Goal: Browse casually

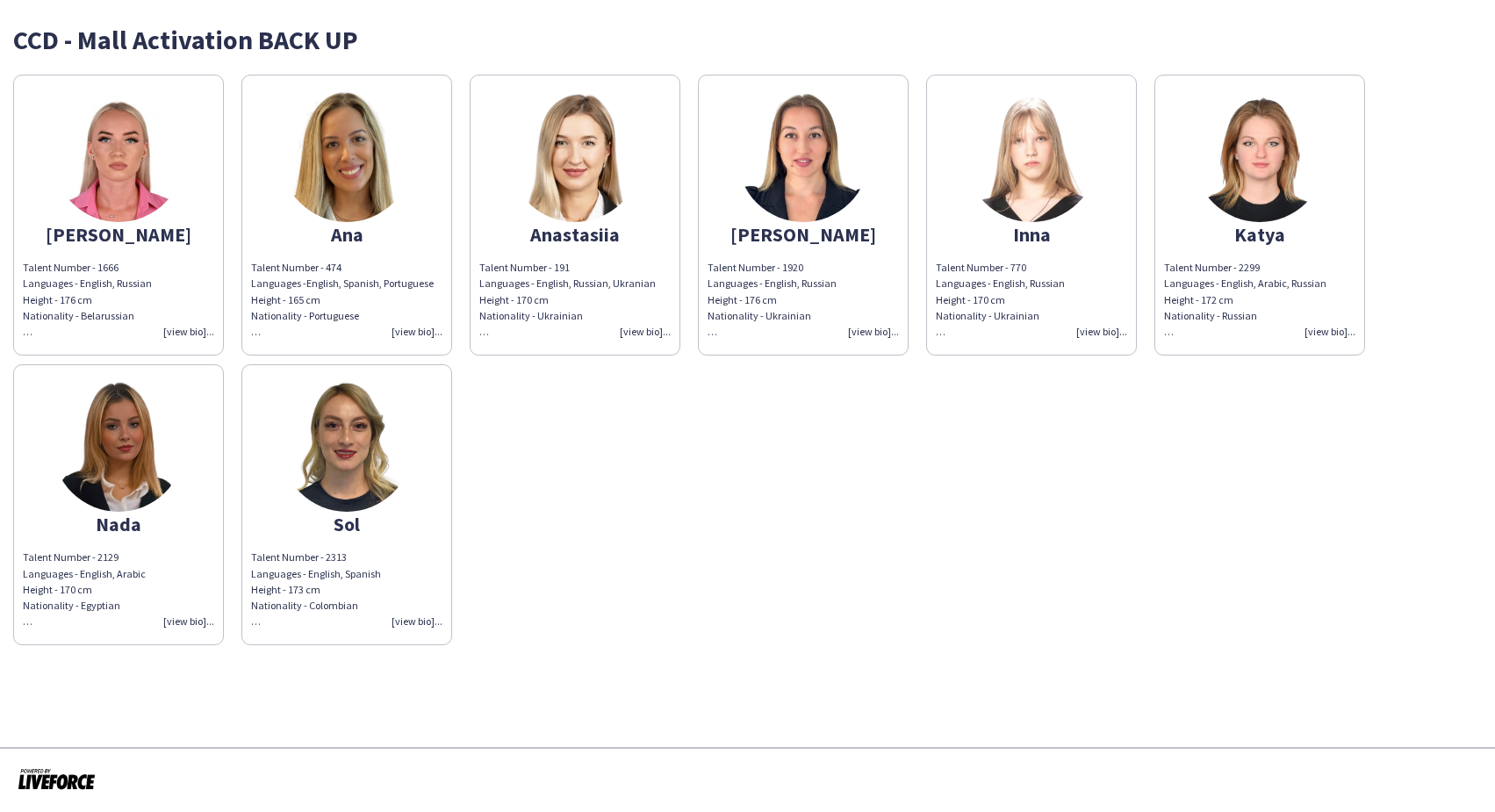
click at [123, 173] on img at bounding box center [118, 156] width 132 height 132
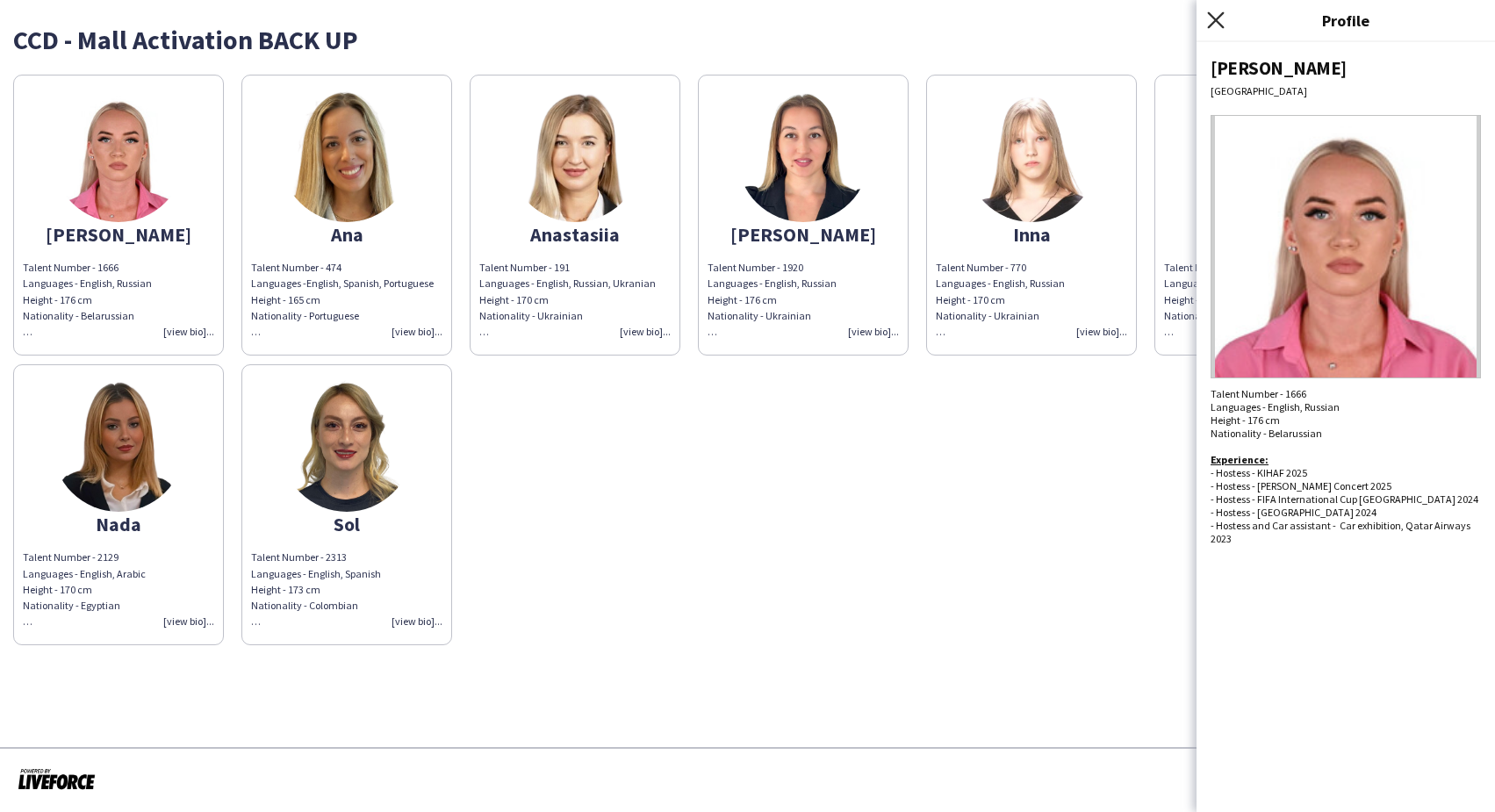
click at [1215, 19] on icon at bounding box center [1215, 19] width 16 height 16
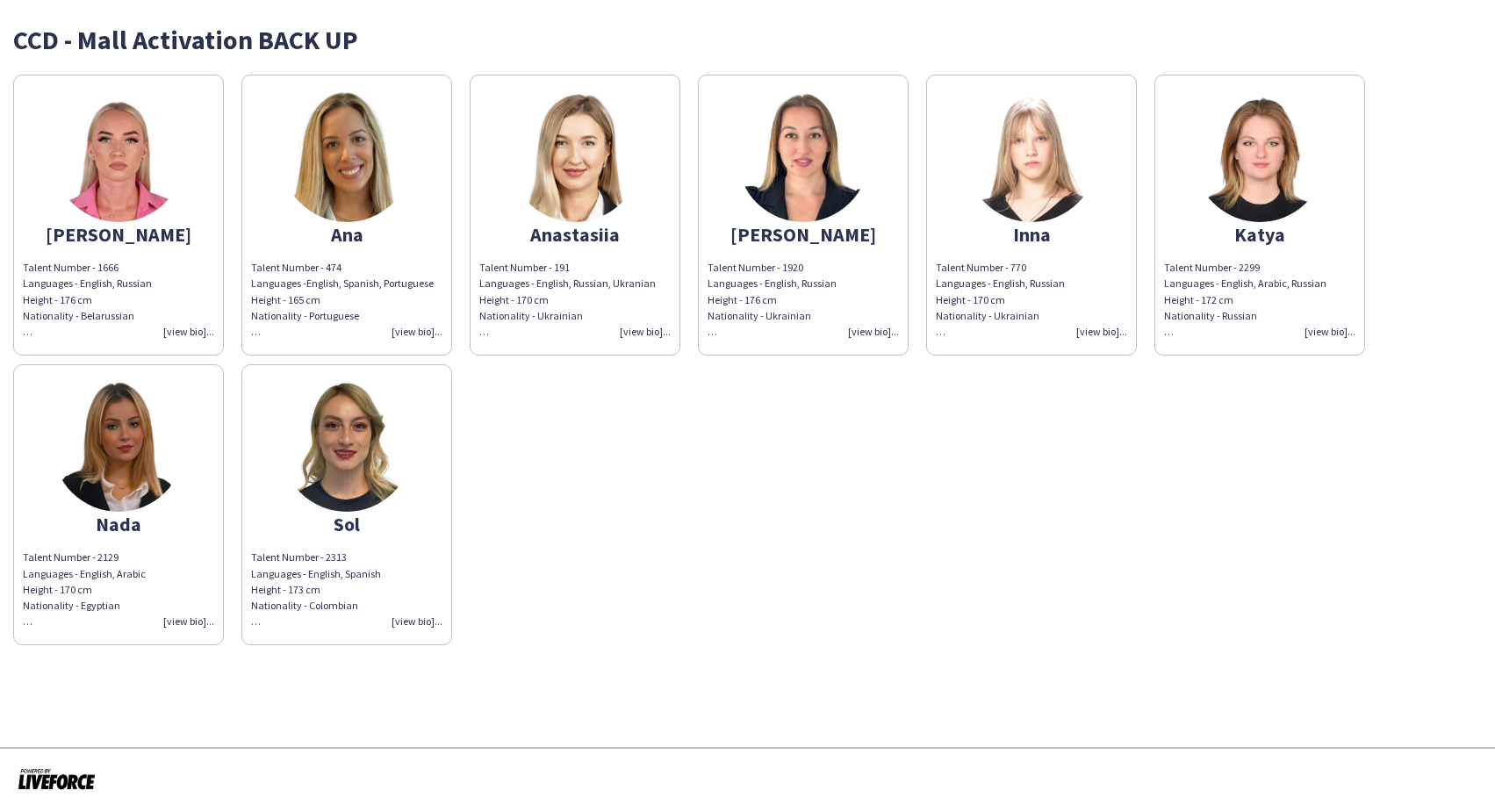
click at [360, 188] on img at bounding box center [347, 156] width 132 height 132
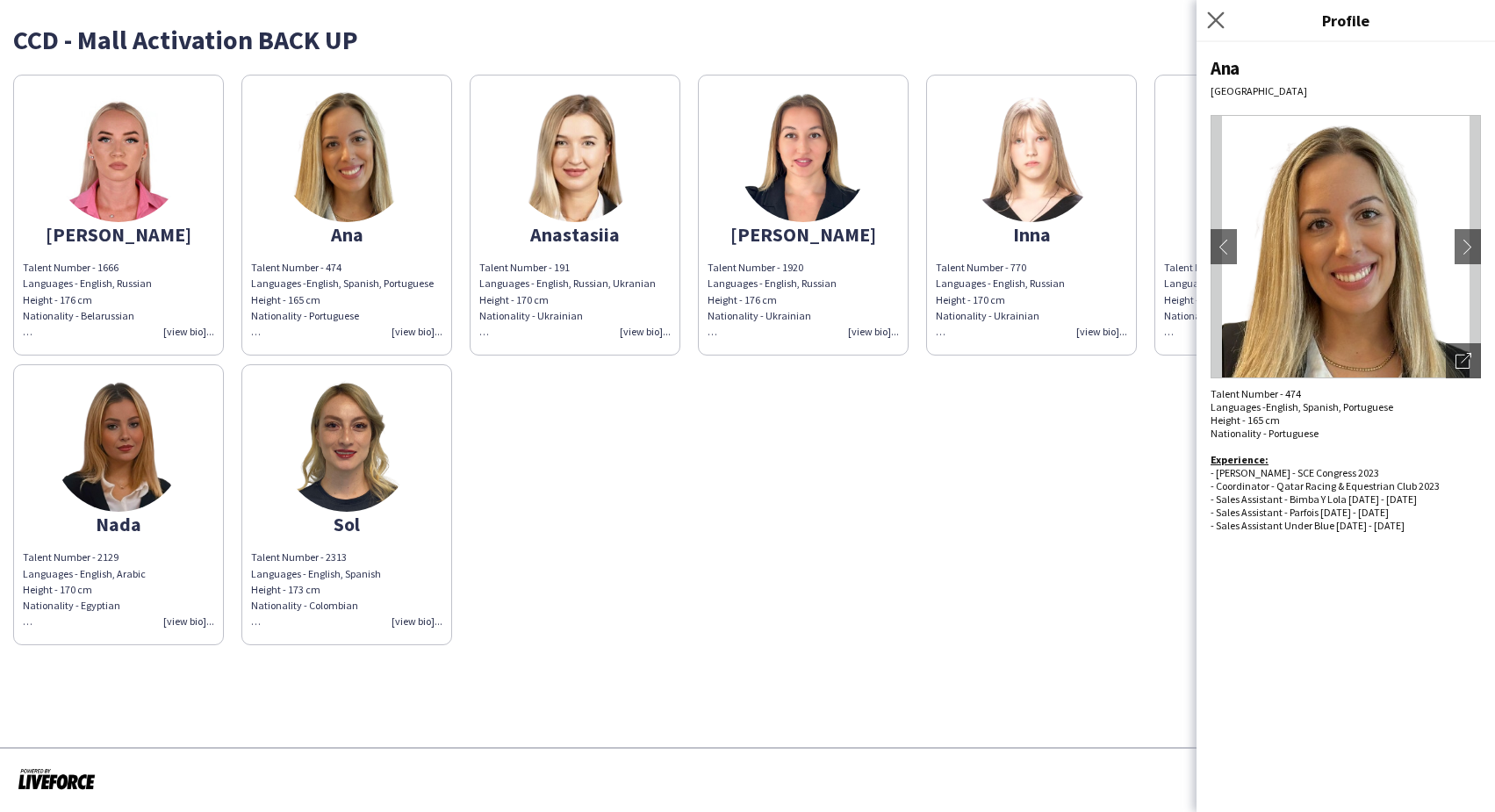
click at [1225, 18] on app-icon "Close pop-in" at bounding box center [1216, 20] width 25 height 25
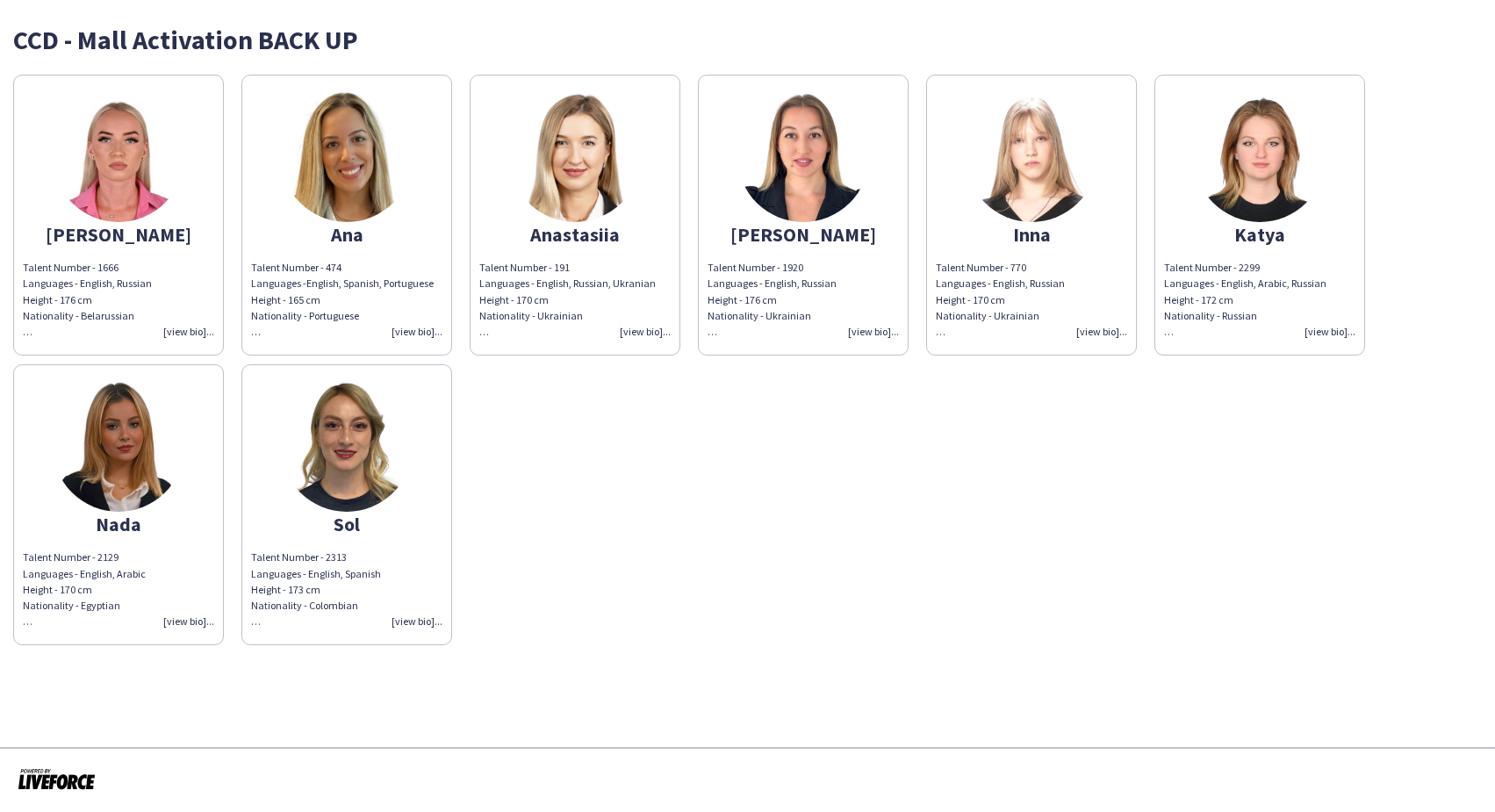
click at [585, 172] on img at bounding box center [574, 156] width 132 height 132
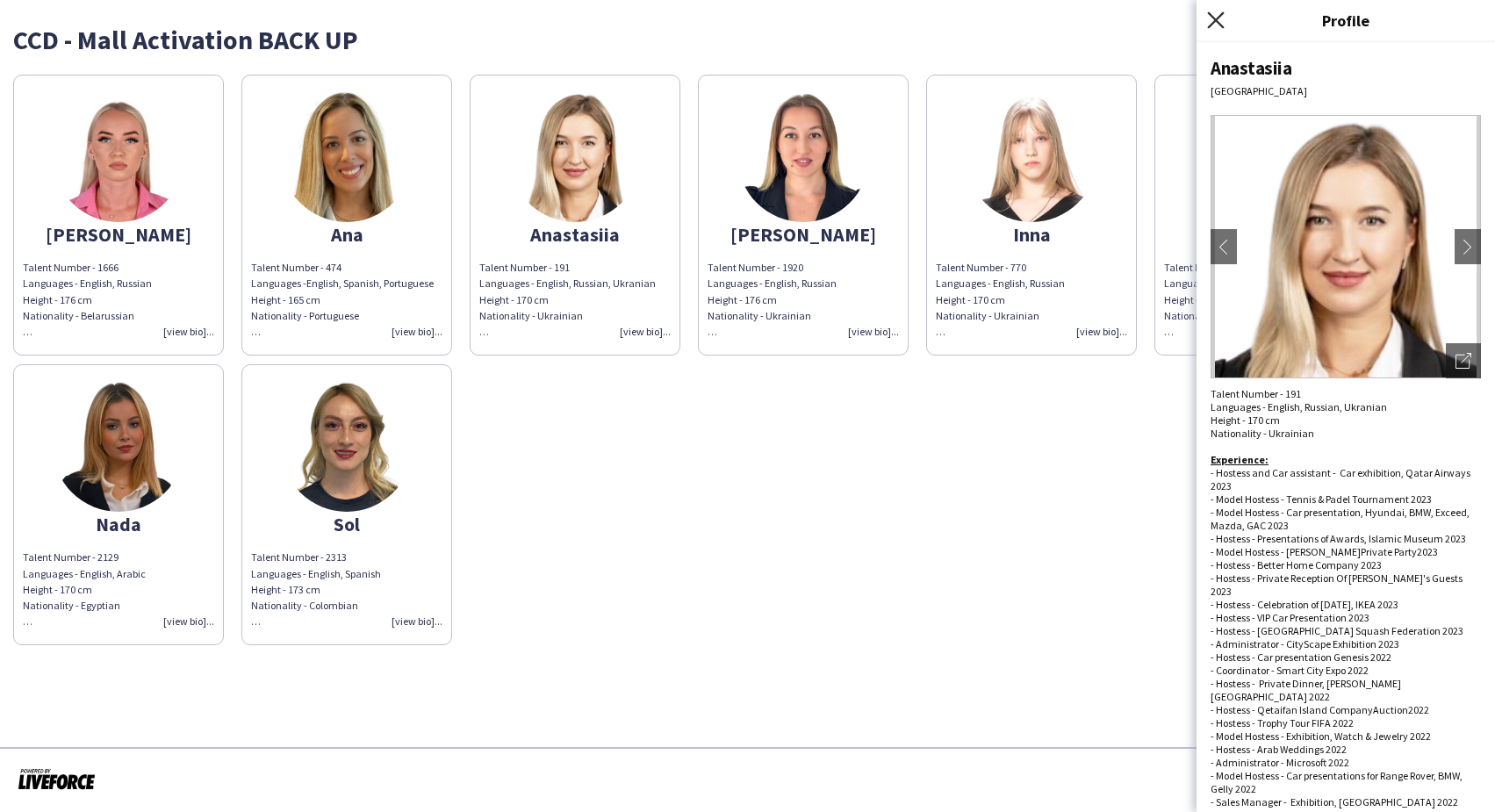
click at [1219, 18] on icon at bounding box center [1215, 19] width 16 height 16
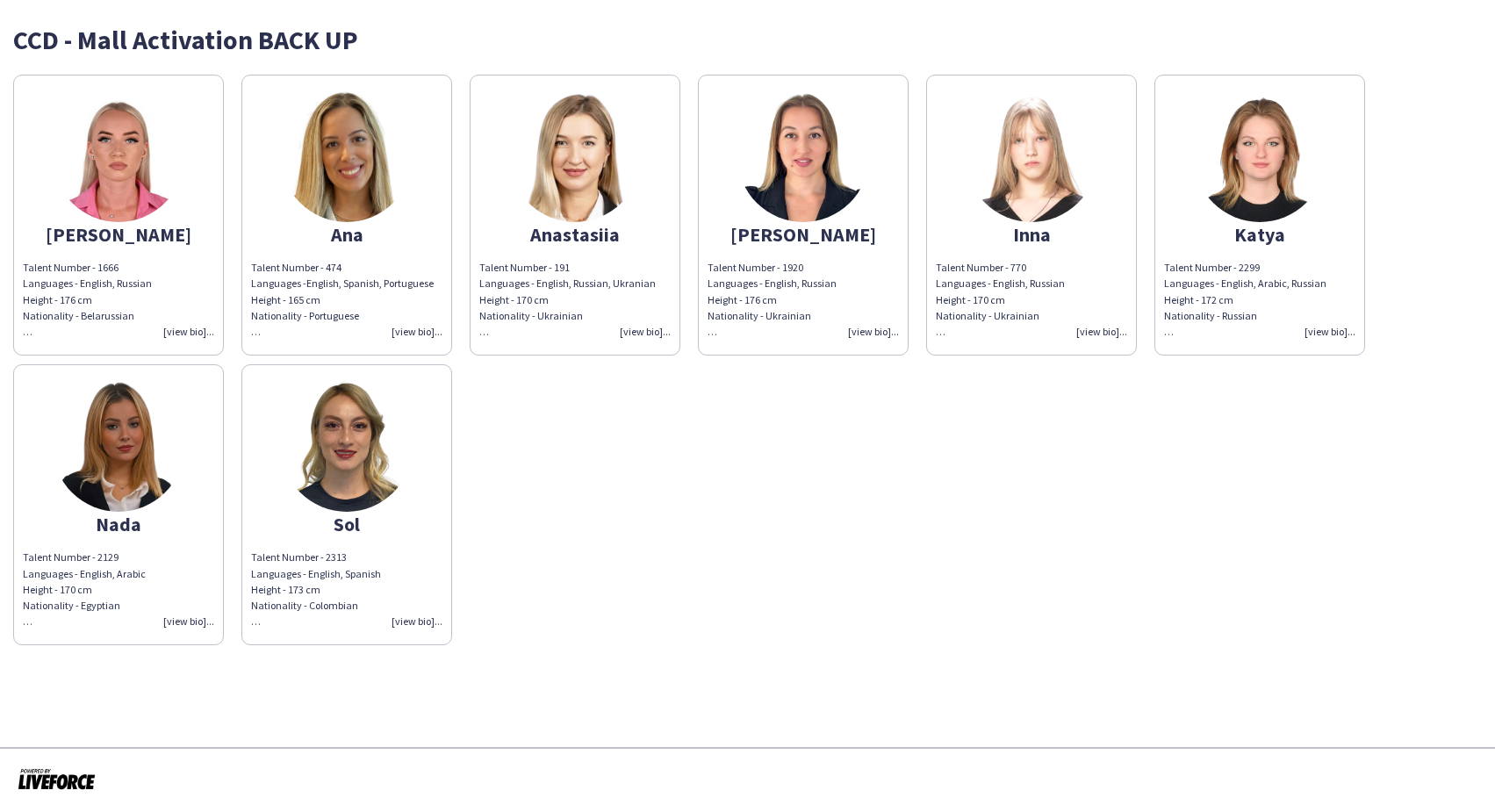
click at [1051, 155] on img at bounding box center [1031, 156] width 132 height 132
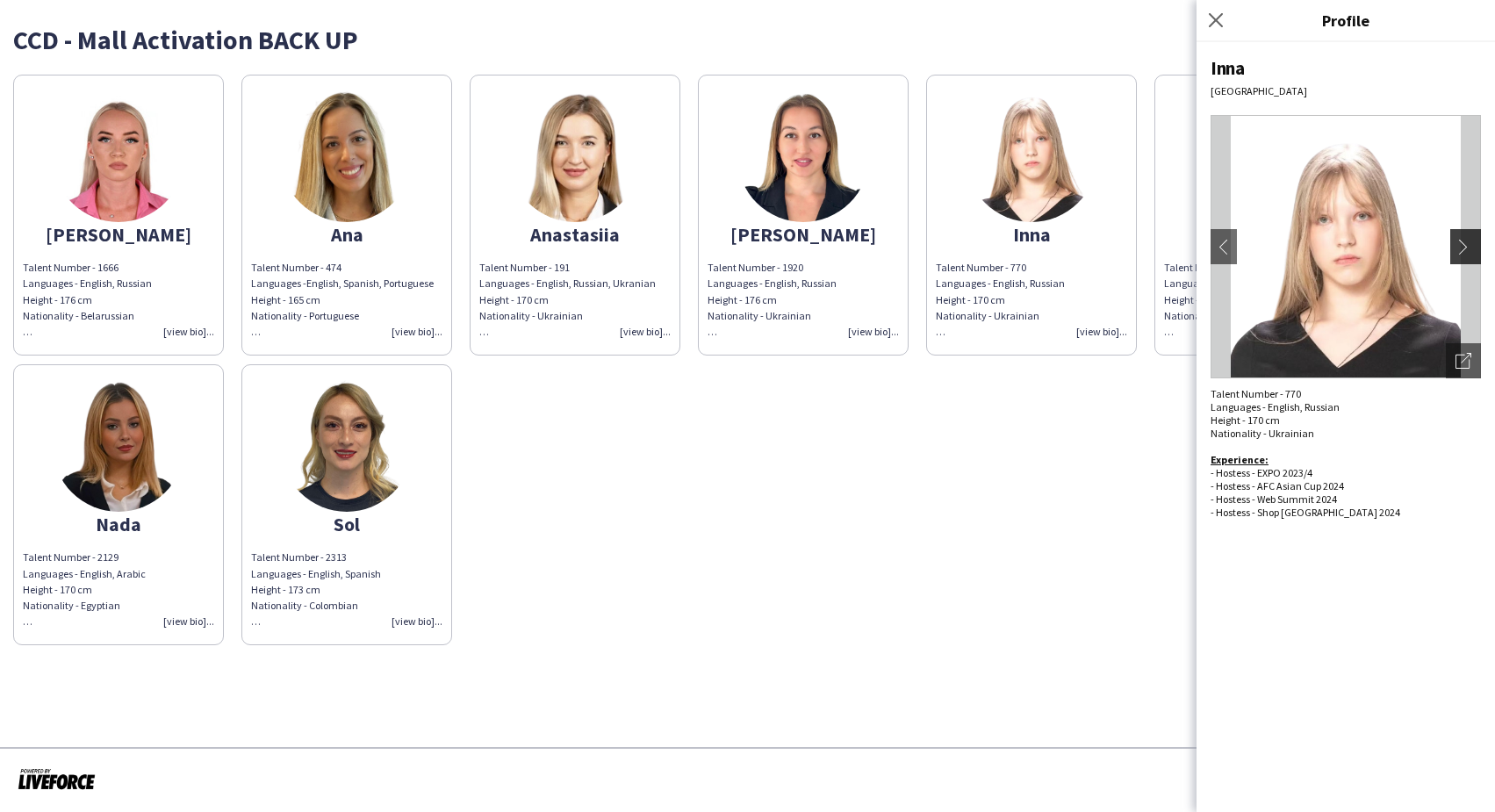
click at [1472, 244] on app-icon "chevron-right" at bounding box center [1468, 247] width 25 height 15
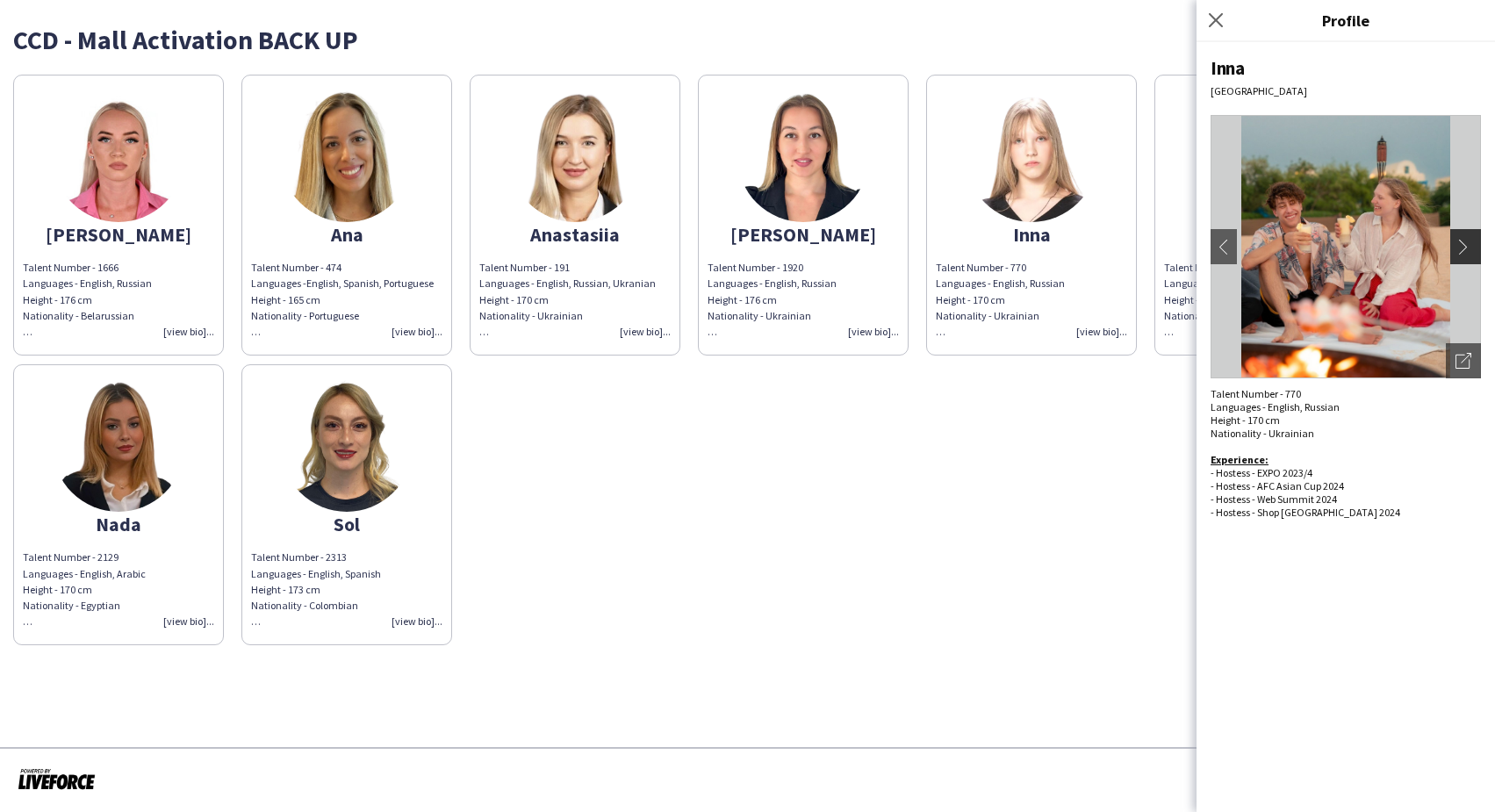
click at [1461, 247] on app-icon "chevron-right" at bounding box center [1468, 247] width 25 height 15
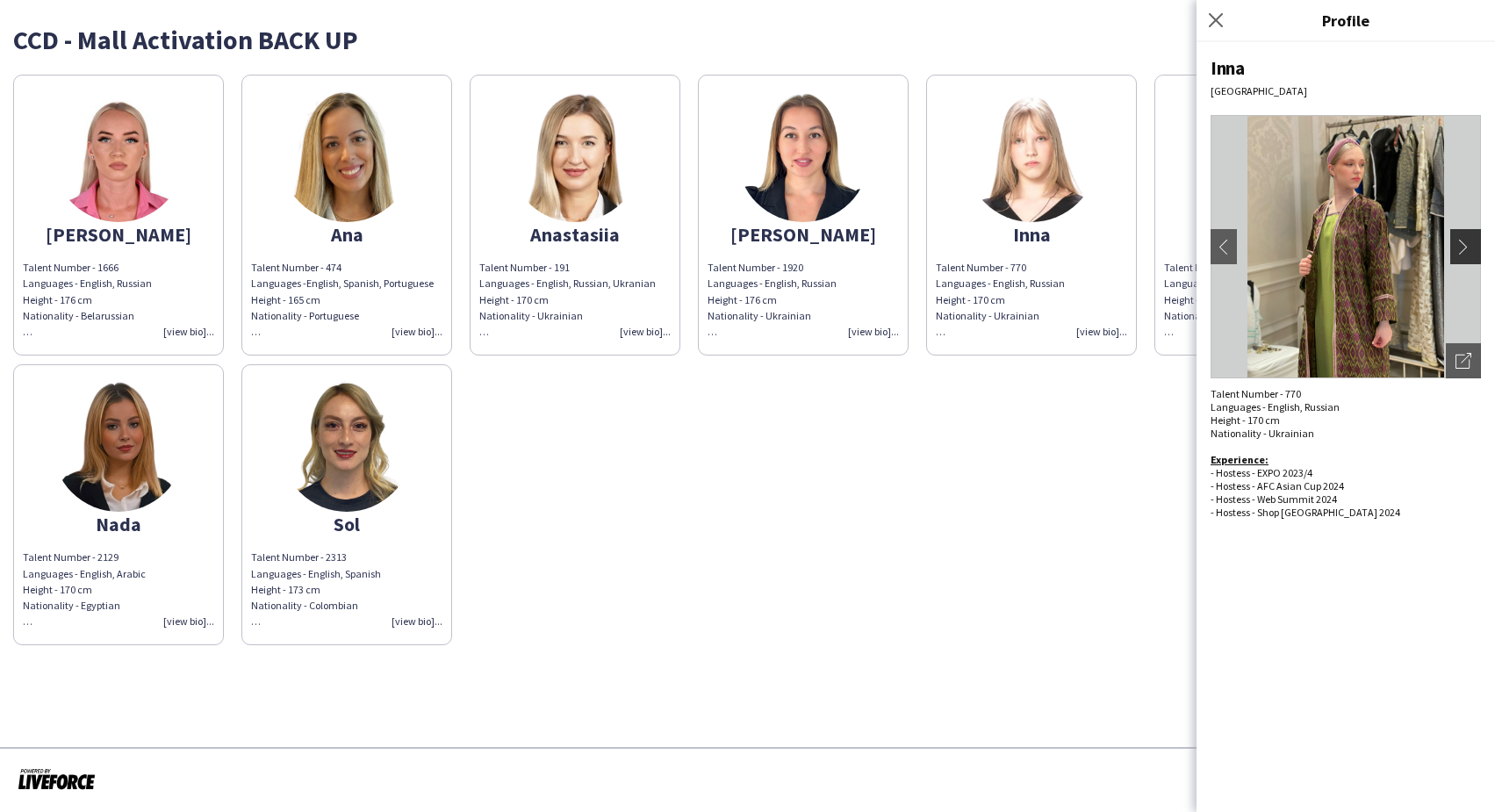
click at [1461, 247] on app-icon "chevron-right" at bounding box center [1468, 247] width 25 height 15
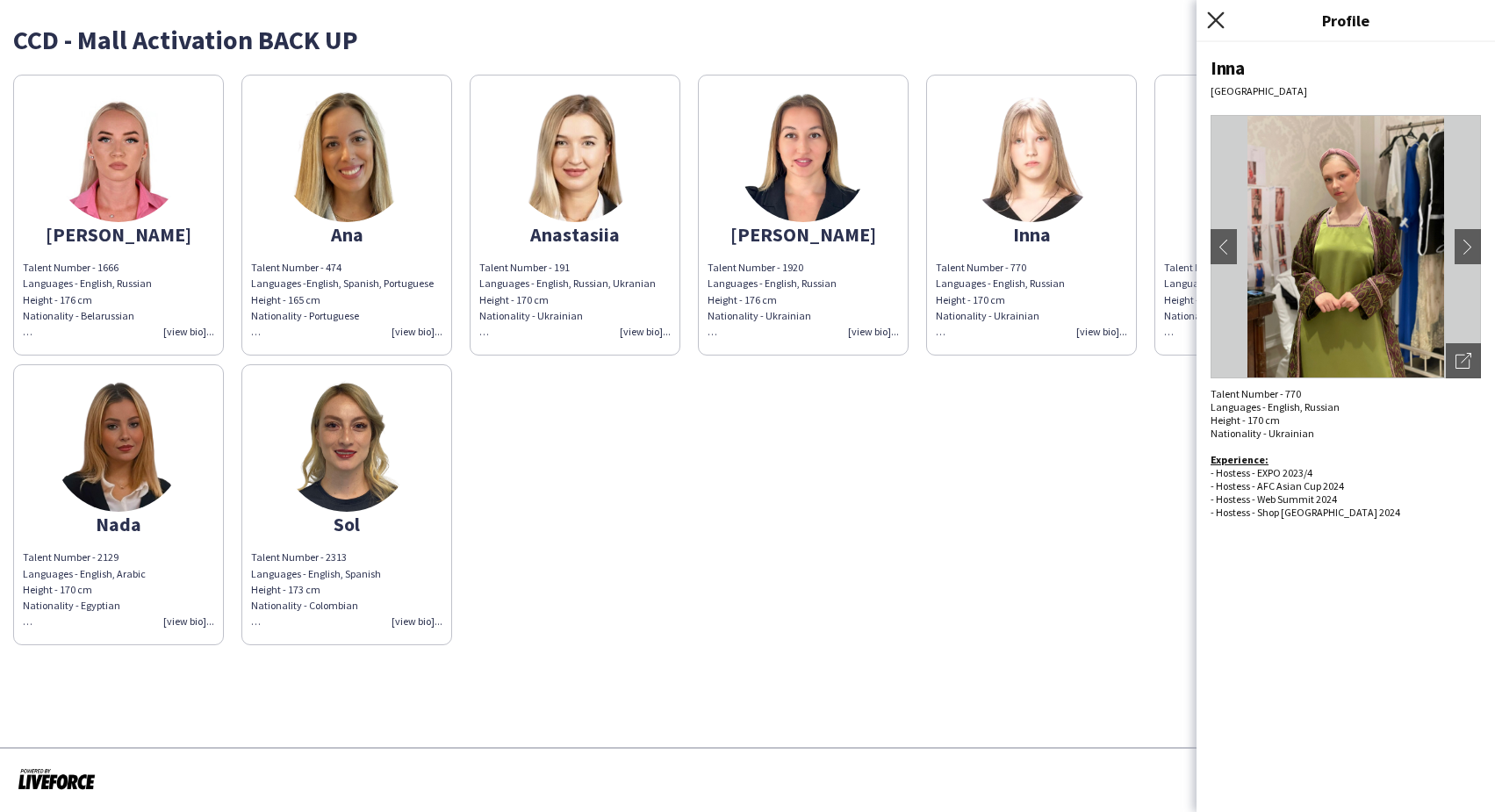
click at [1217, 17] on icon "Close pop-in" at bounding box center [1215, 19] width 16 height 16
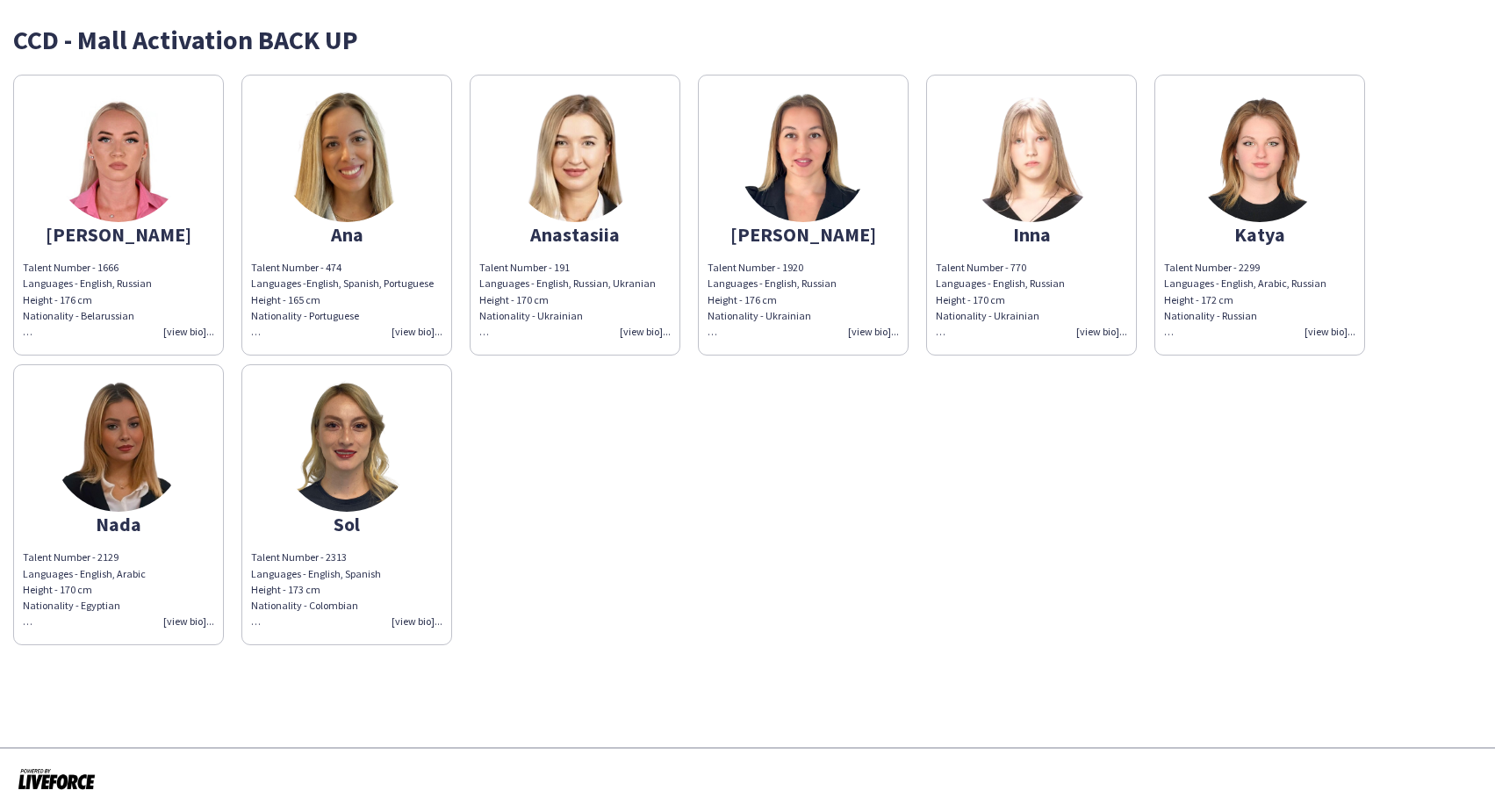
click at [153, 468] on img at bounding box center [118, 445] width 132 height 132
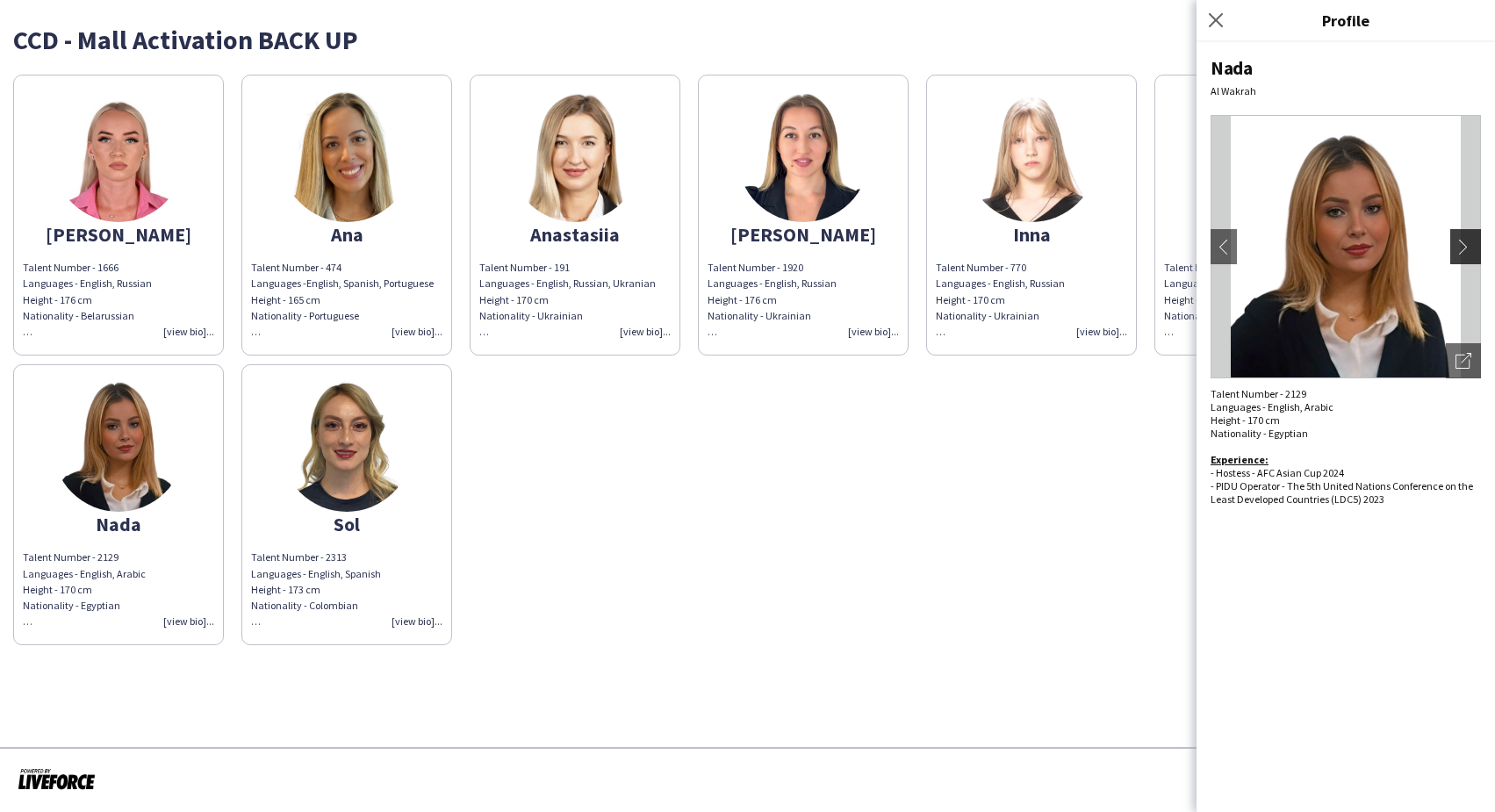
click at [1466, 247] on app-icon "chevron-right" at bounding box center [1468, 247] width 25 height 15
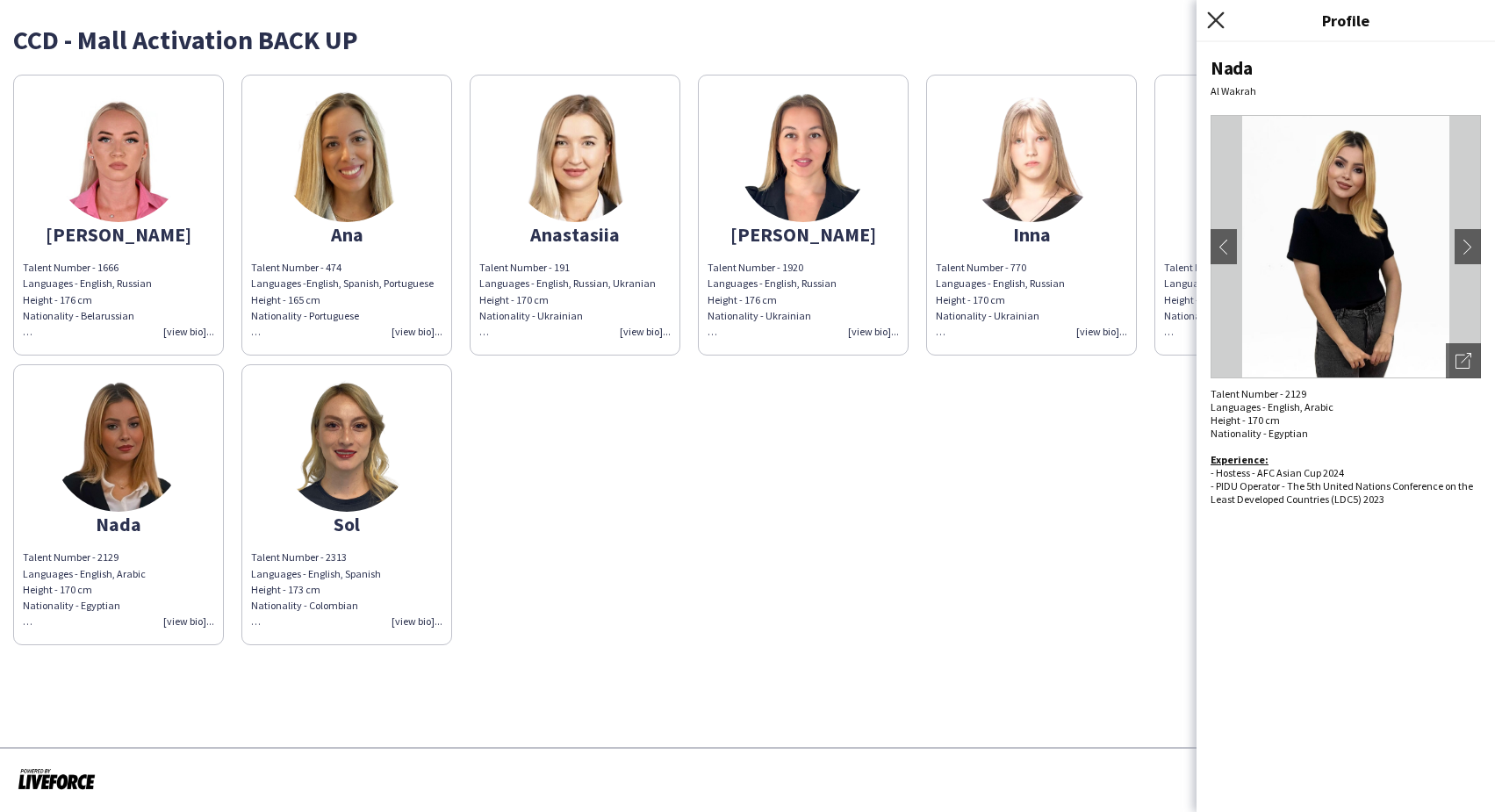
click at [1217, 23] on icon "Close pop-in" at bounding box center [1215, 19] width 16 height 16
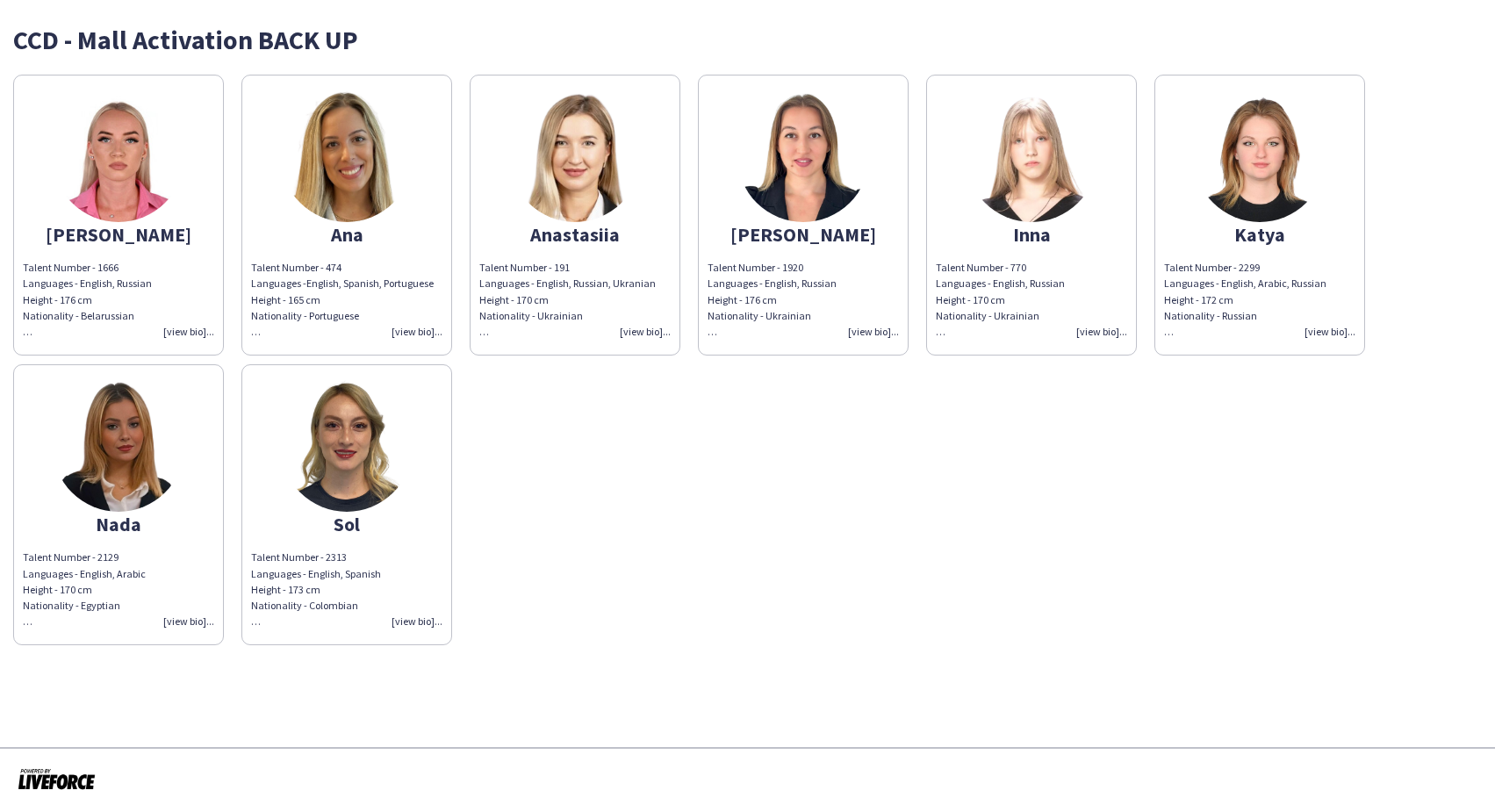
click at [1023, 170] on img at bounding box center [1031, 156] width 132 height 132
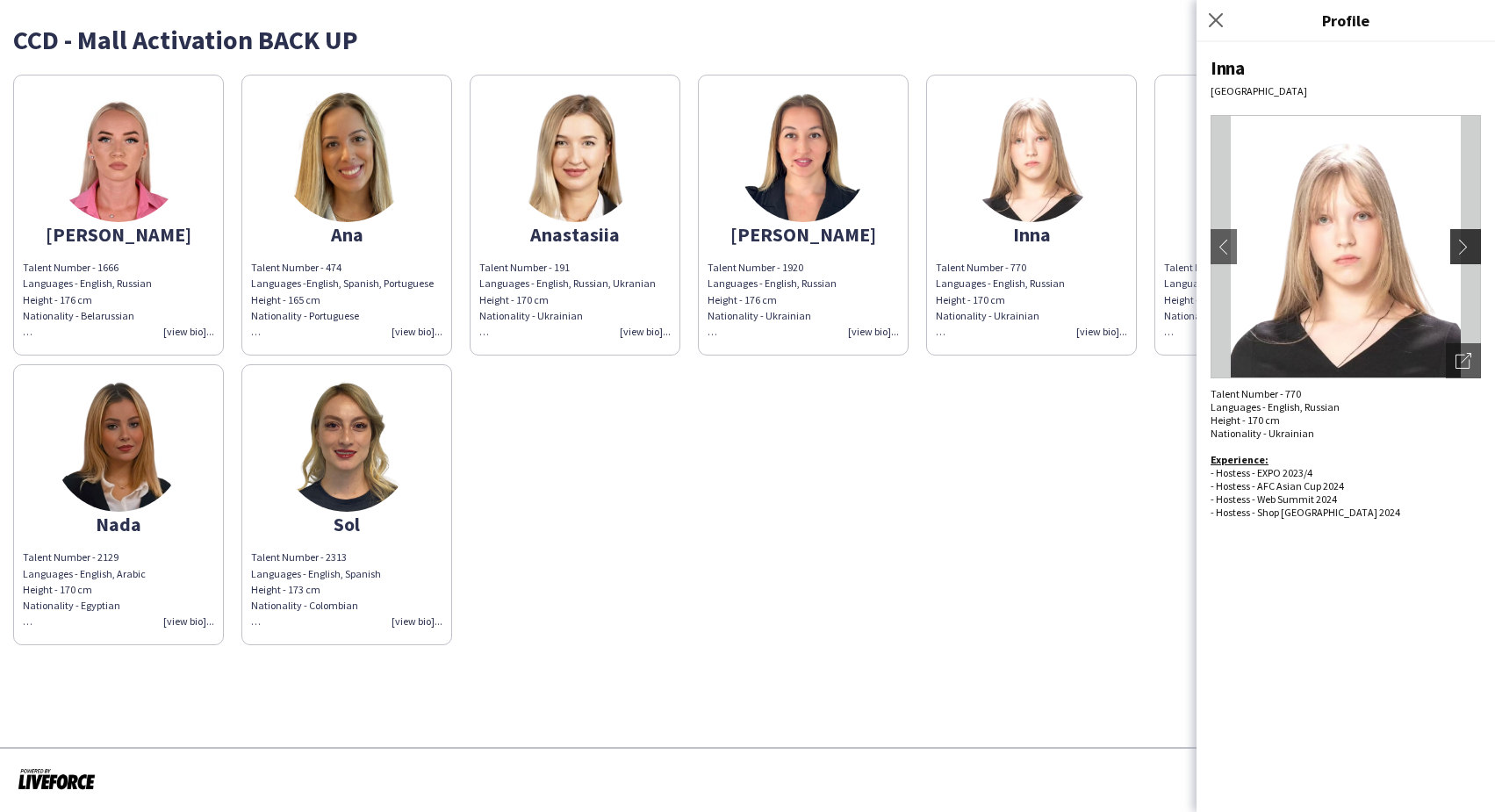
click at [1459, 242] on app-icon "chevron-right" at bounding box center [1468, 247] width 25 height 15
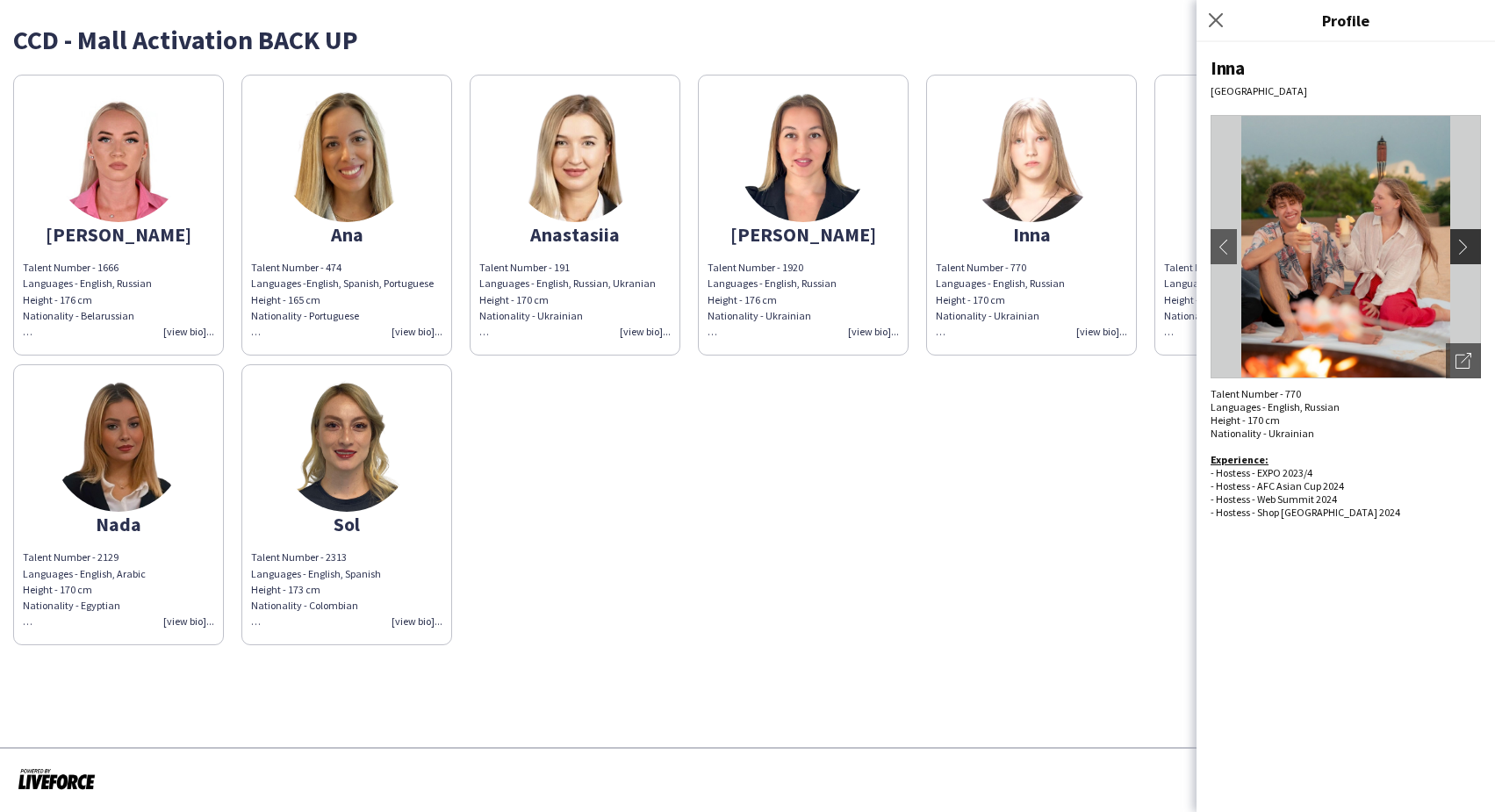
click at [1459, 242] on app-icon "chevron-right" at bounding box center [1468, 247] width 25 height 15
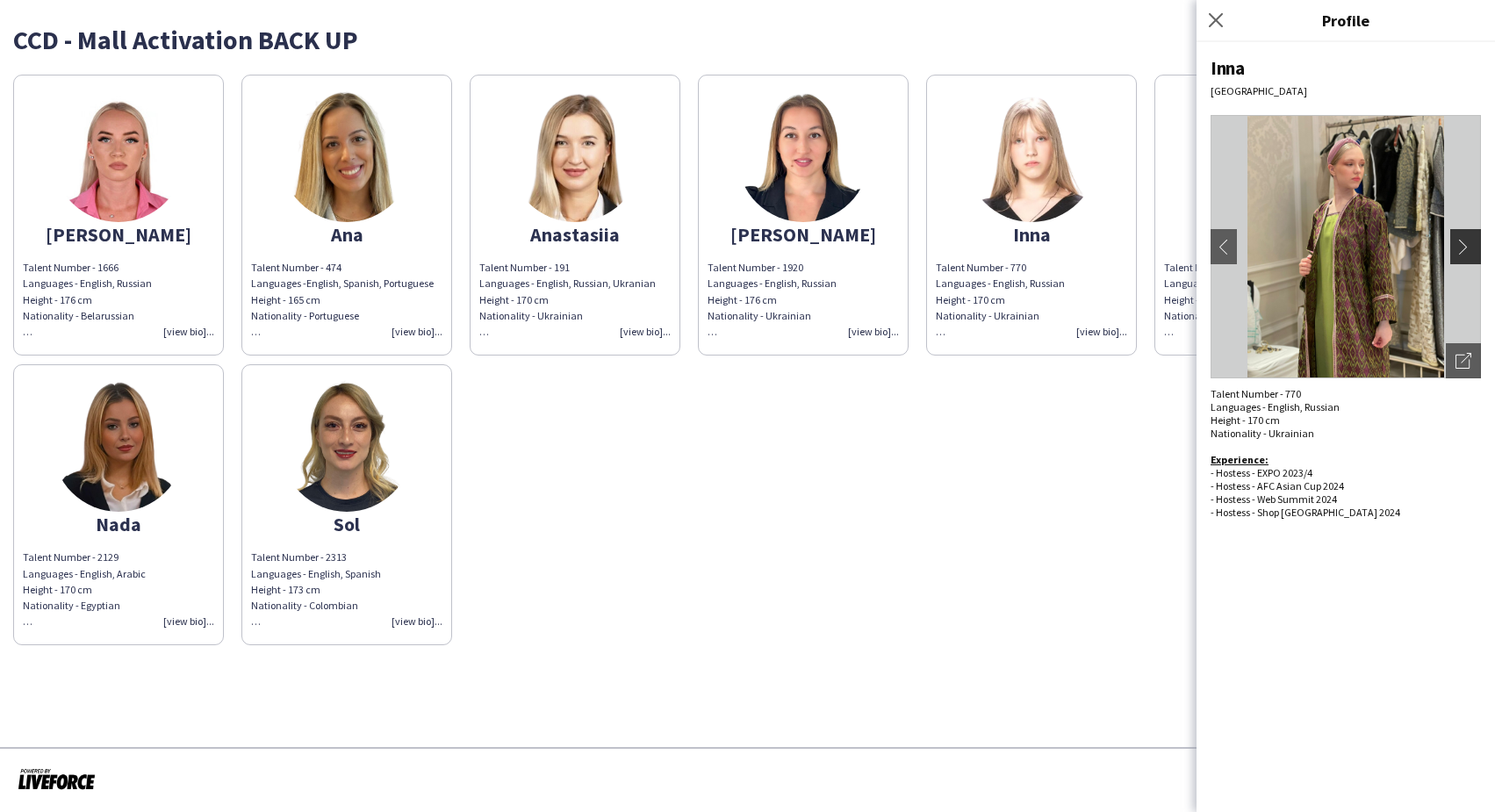
click at [1459, 242] on app-icon "chevron-right" at bounding box center [1468, 247] width 25 height 15
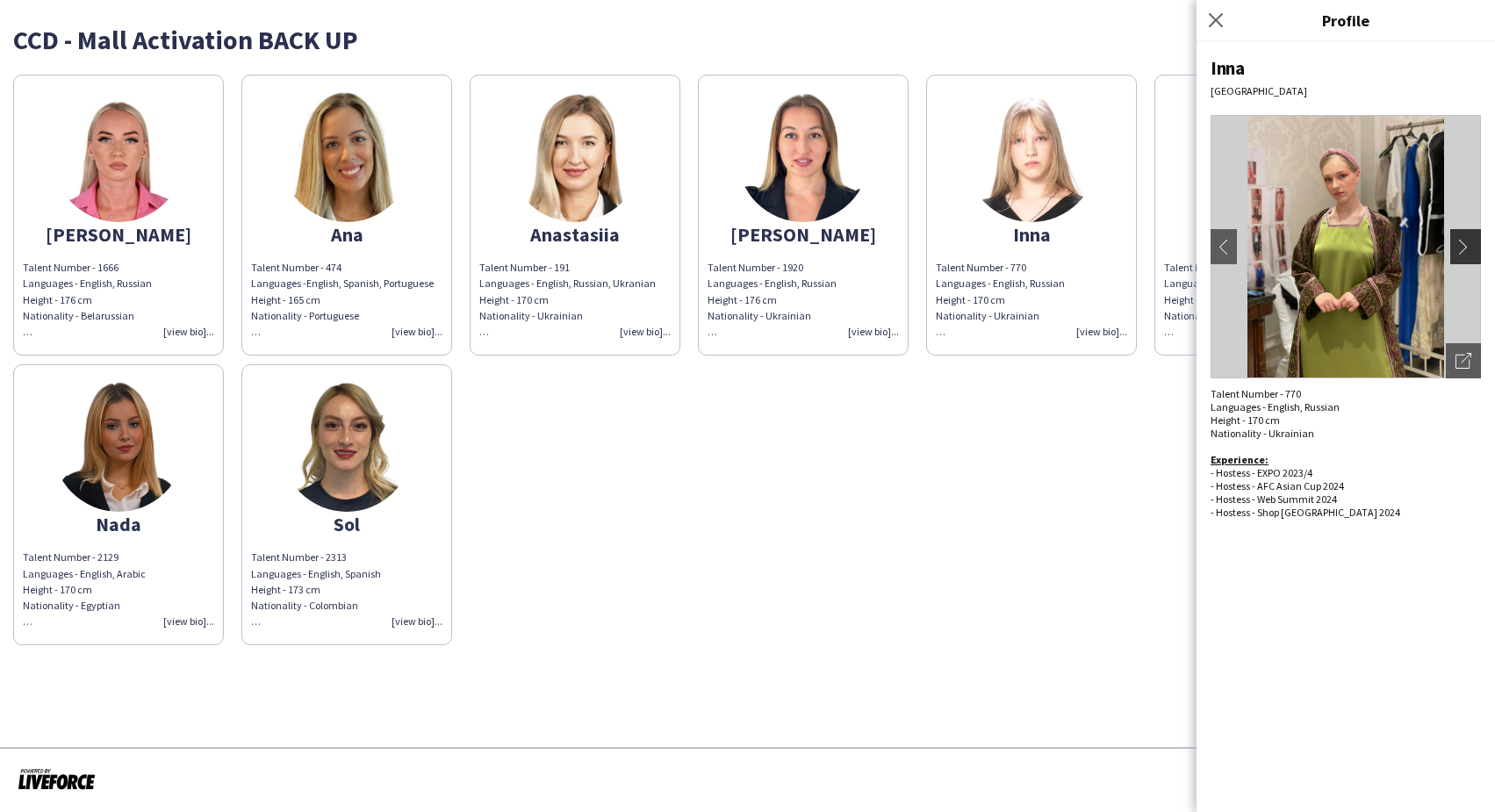
click at [1459, 242] on app-icon "chevron-right" at bounding box center [1468, 247] width 25 height 15
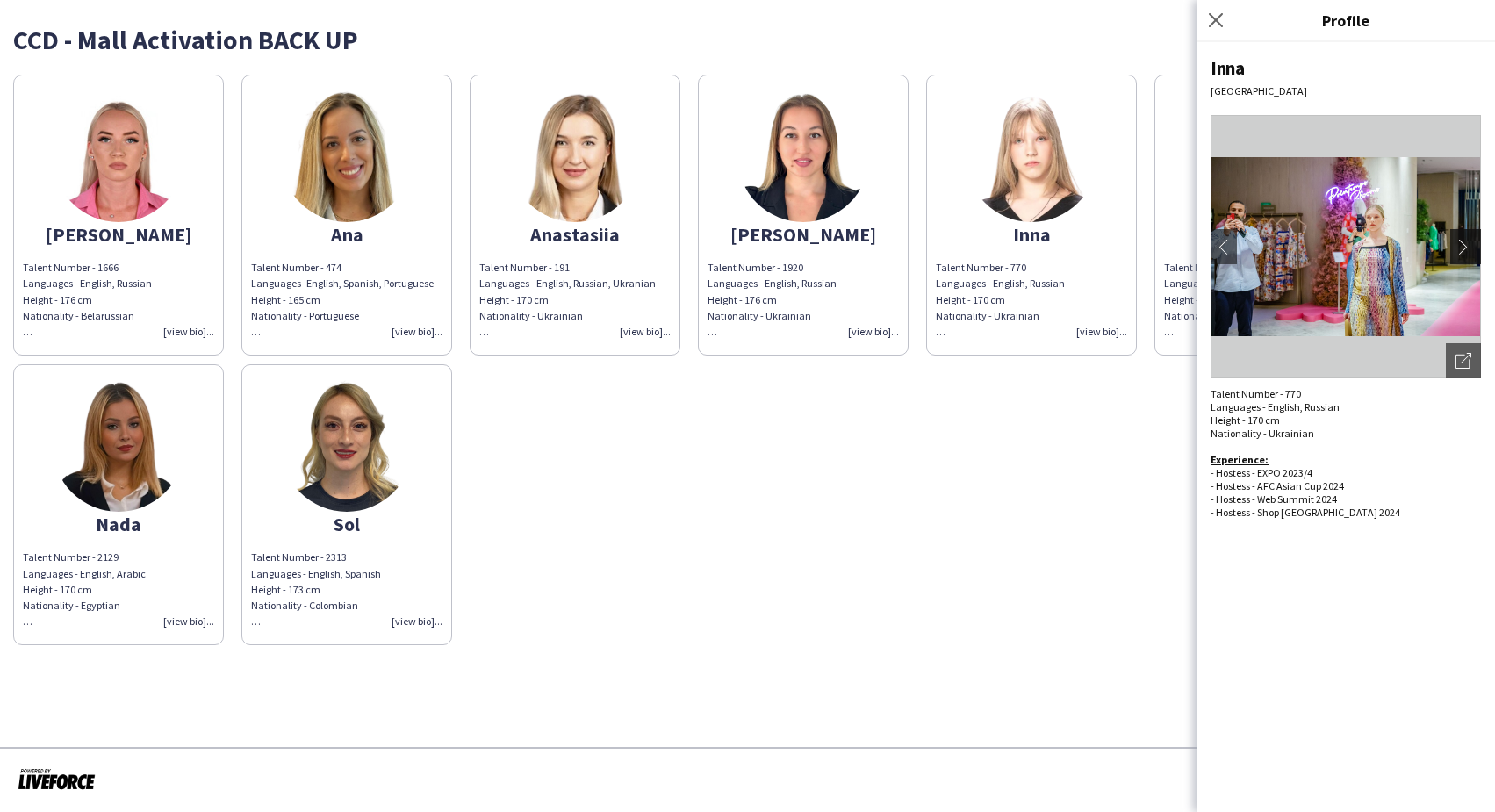
click at [1461, 249] on app-icon "chevron-right" at bounding box center [1468, 247] width 25 height 15
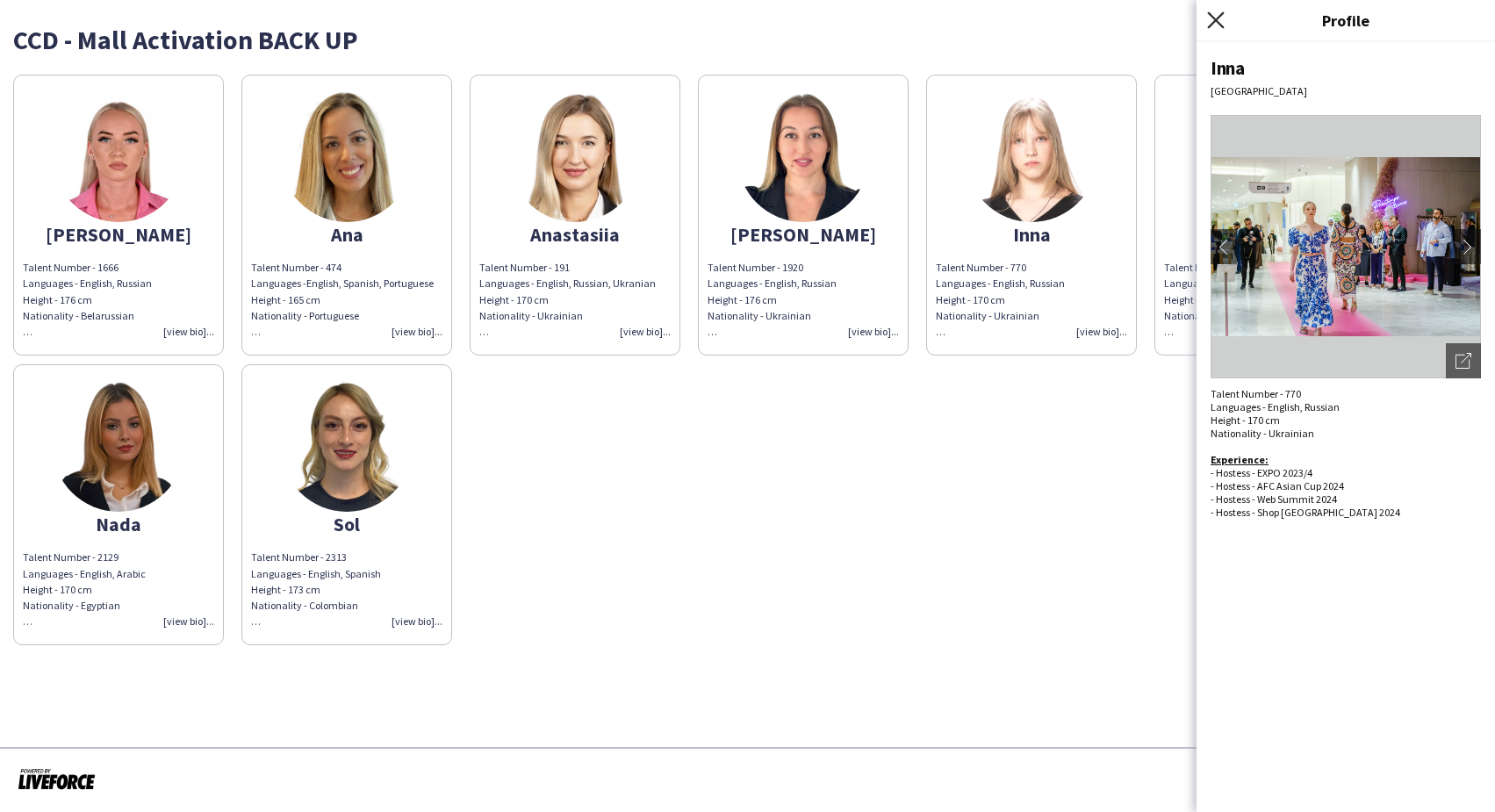
click at [1214, 20] on icon "Close pop-in" at bounding box center [1215, 19] width 16 height 16
